Goal: Check status: Check status

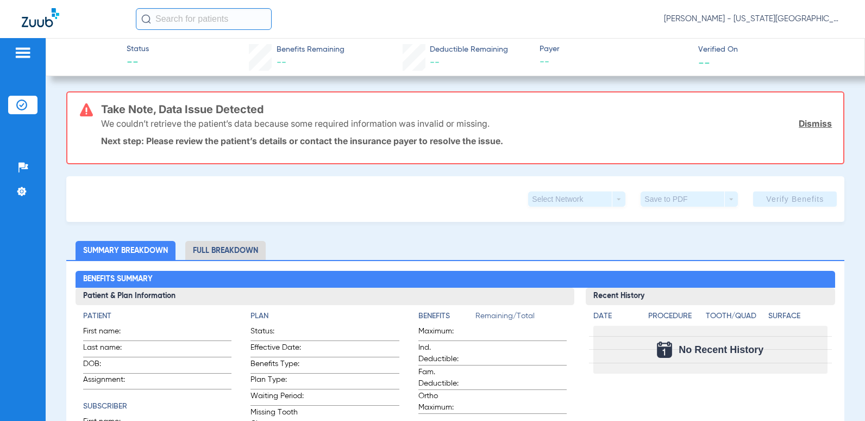
click at [18, 54] on img at bounding box center [22, 52] width 17 height 13
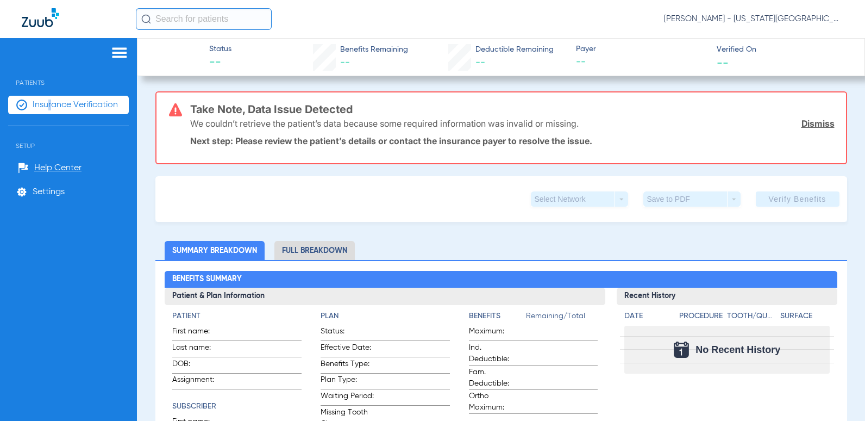
click at [48, 110] on li "Insurance Verification" at bounding box center [68, 105] width 121 height 18
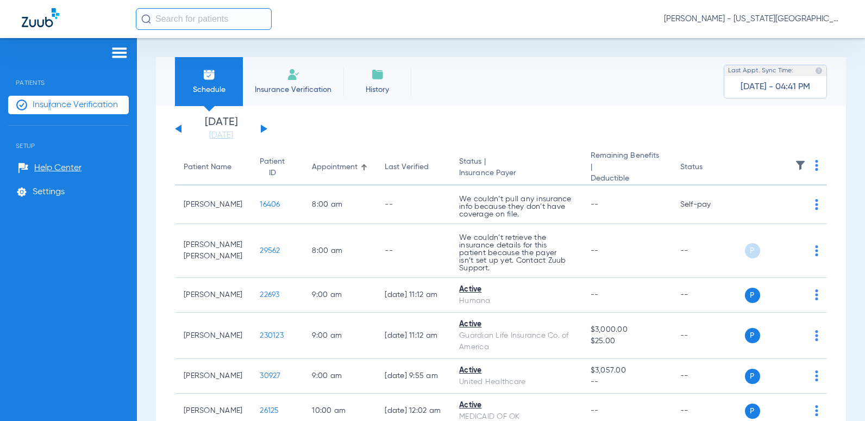
click at [262, 127] on button at bounding box center [264, 128] width 7 height 8
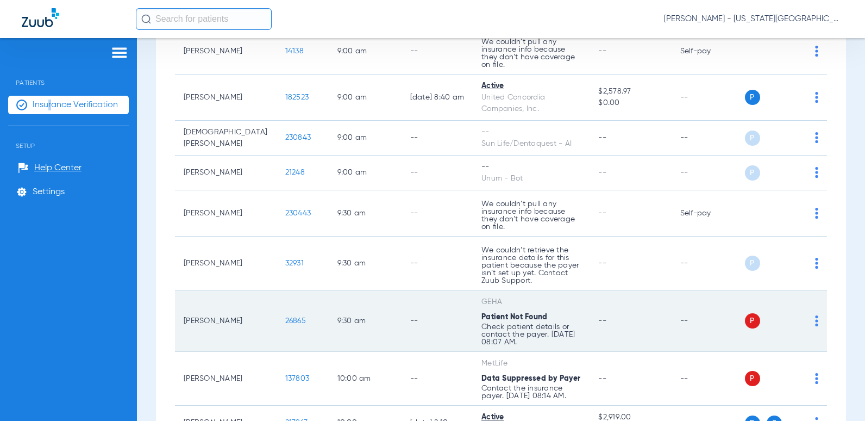
scroll to position [543, 0]
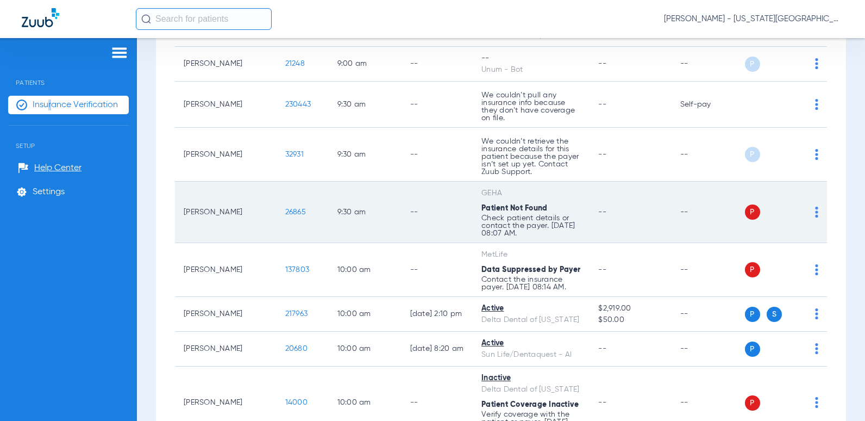
click at [402, 197] on td "--" at bounding box center [438, 212] width 72 height 61
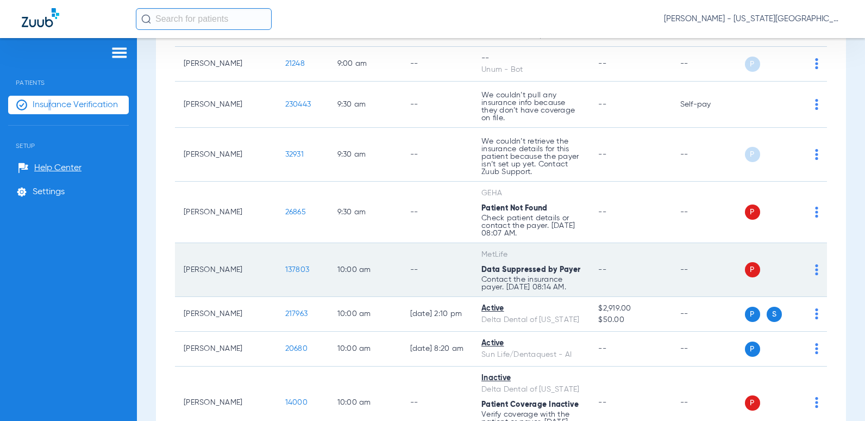
click at [402, 254] on td "--" at bounding box center [438, 270] width 72 height 54
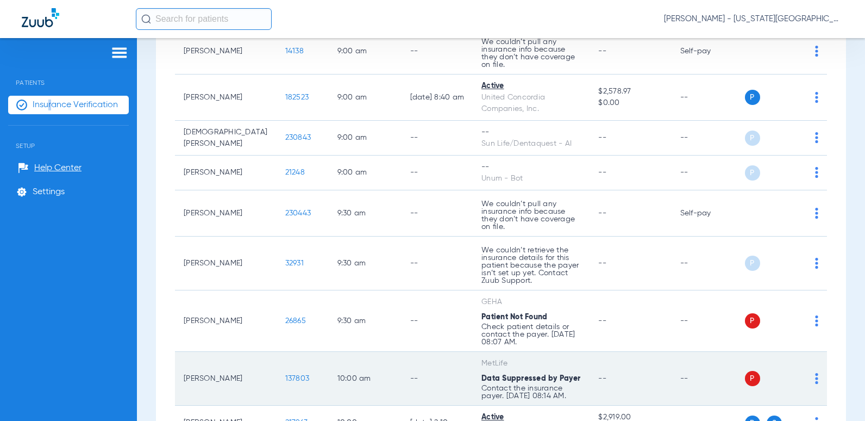
scroll to position [489, 0]
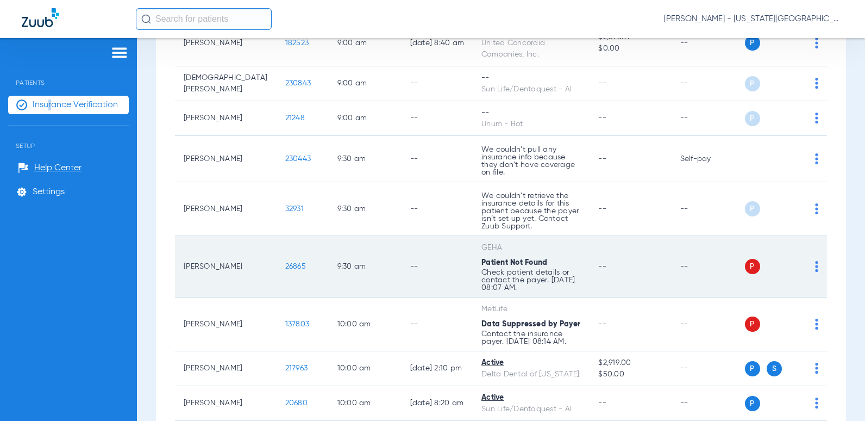
click at [412, 245] on td "--" at bounding box center [438, 266] width 72 height 61
click at [402, 251] on td "--" at bounding box center [438, 266] width 72 height 61
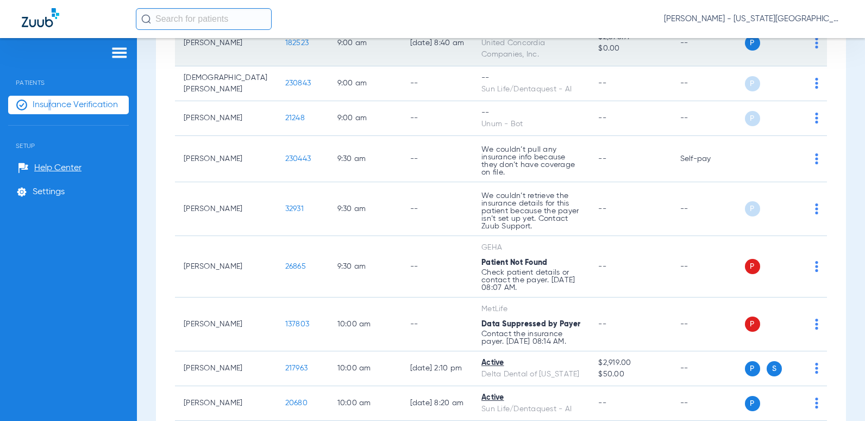
scroll to position [543, 0]
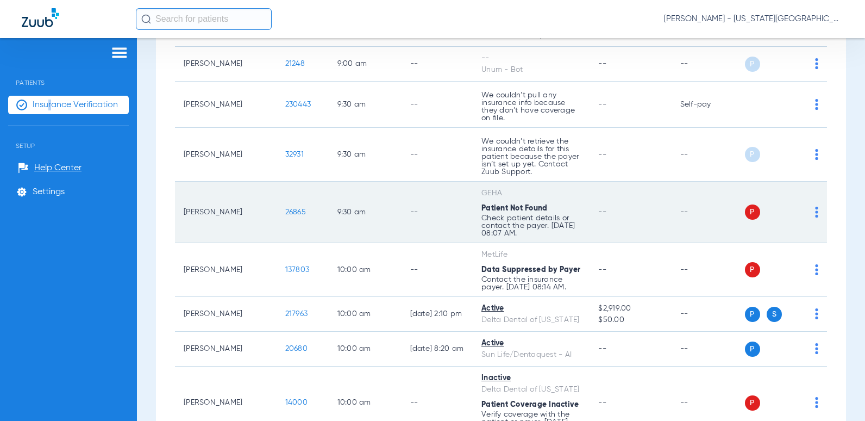
click at [650, 193] on td "--" at bounding box center [631, 212] width 82 height 61
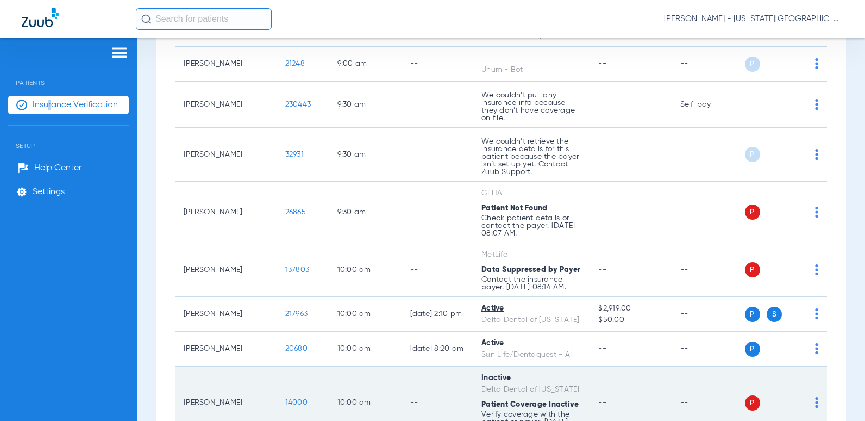
click at [507, 399] on div "Patient Coverage Inactive" at bounding box center [531, 404] width 99 height 11
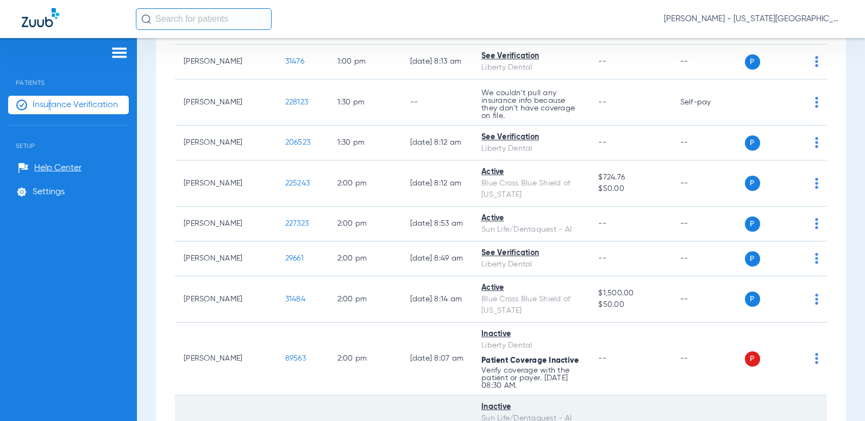
scroll to position [1467, 0]
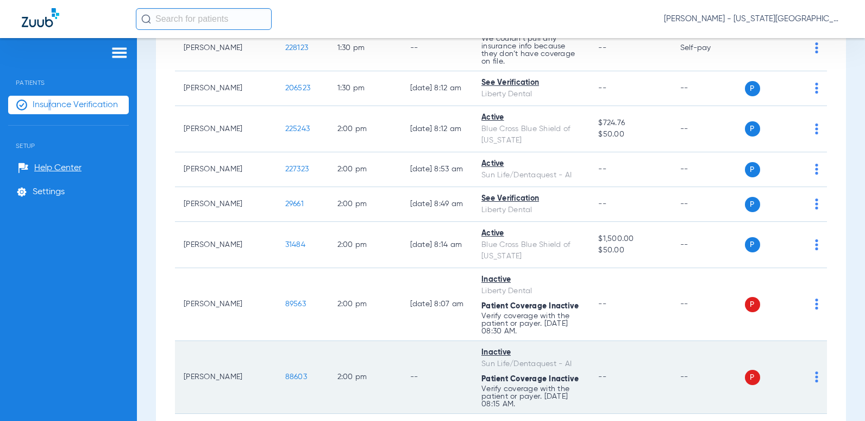
click at [346, 341] on td "2:00 PM" at bounding box center [365, 377] width 73 height 73
click at [599, 341] on td "--" at bounding box center [631, 377] width 82 height 73
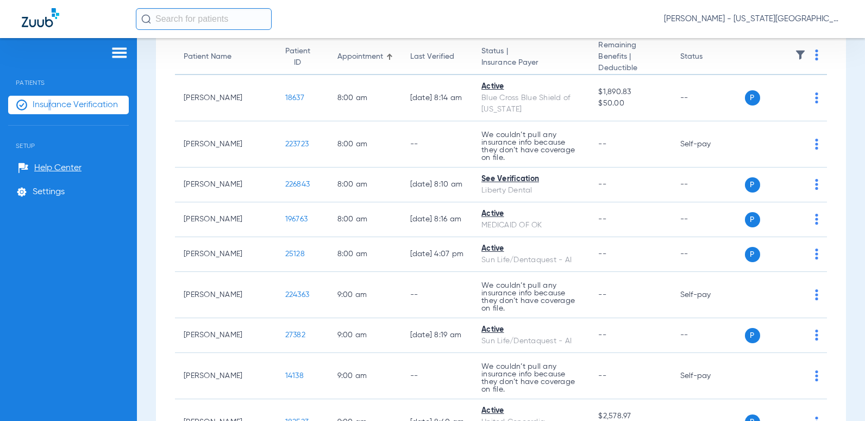
scroll to position [0, 0]
